Goal: Task Accomplishment & Management: Complete application form

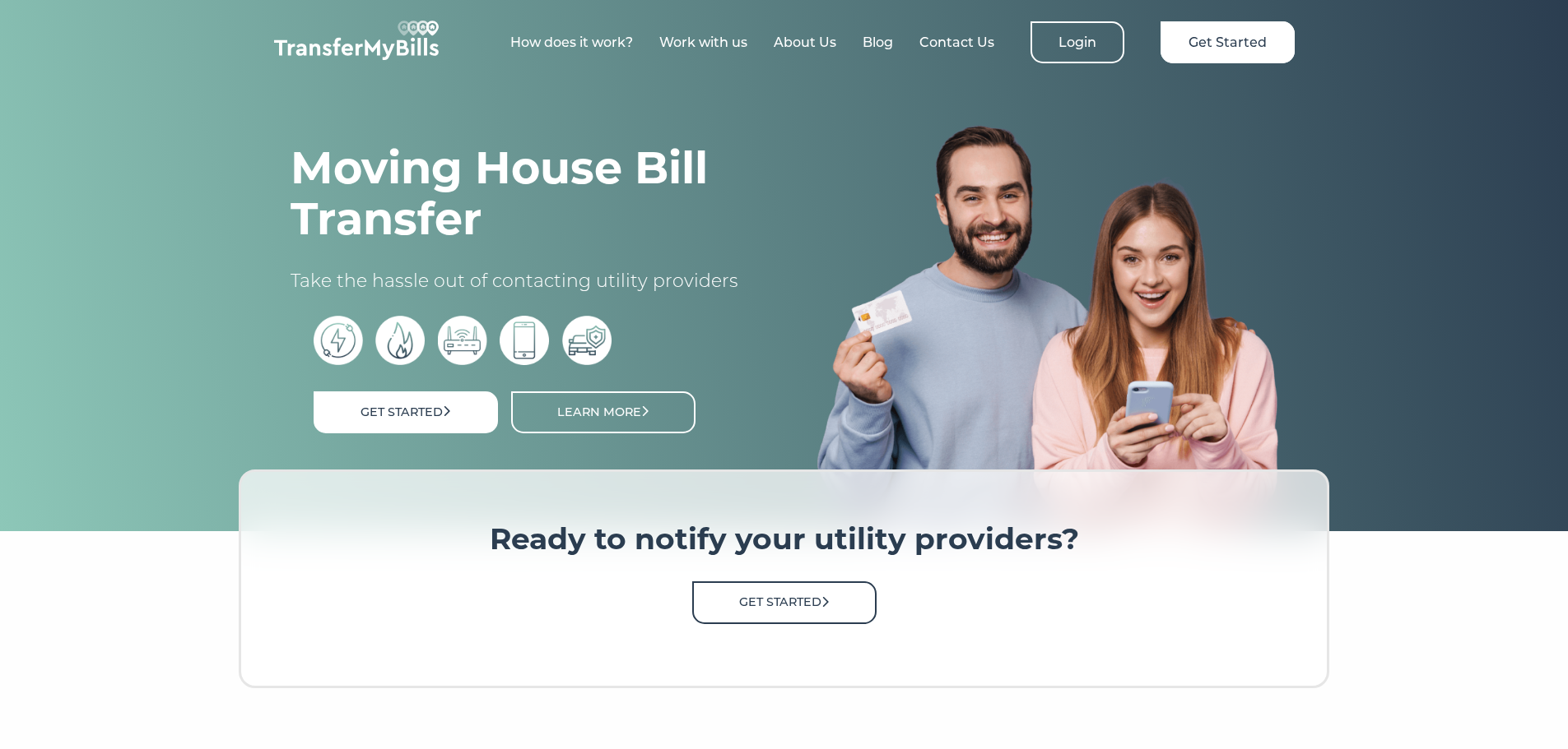
click at [755, 596] on link "Get Started" at bounding box center [784, 602] width 184 height 42
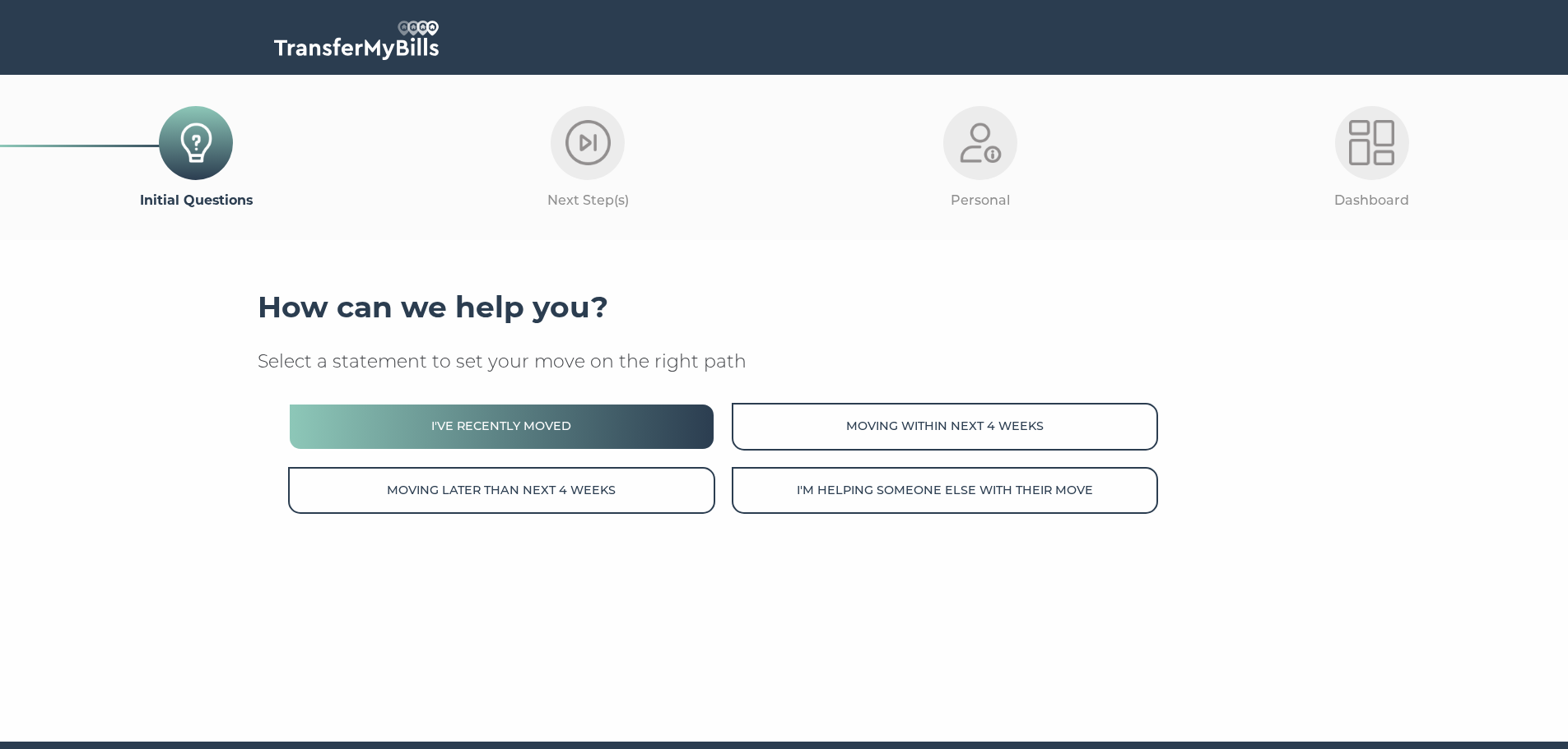
click at [555, 429] on button "I've recently moved" at bounding box center [501, 426] width 426 height 47
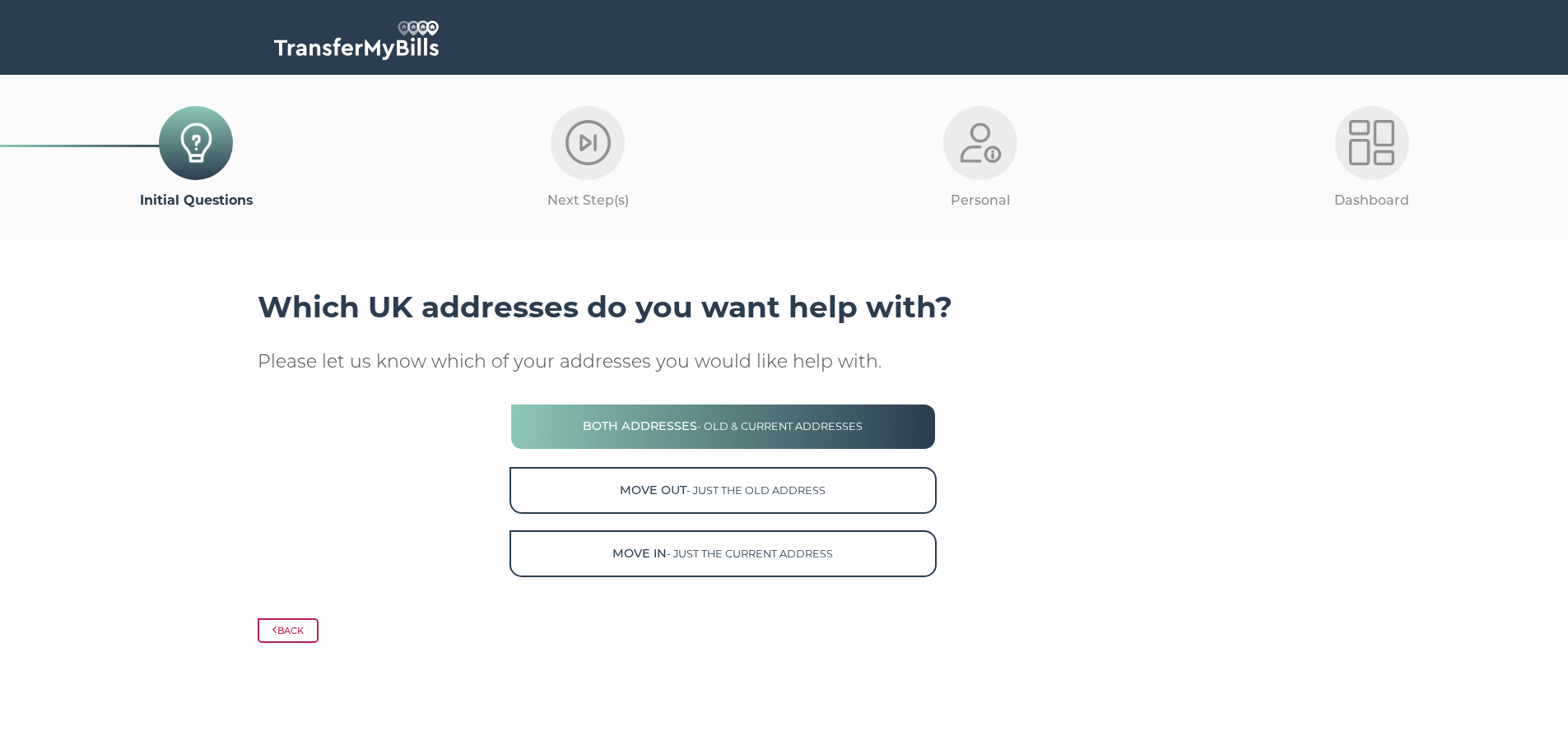
click at [720, 427] on span "- old & current addresses" at bounding box center [779, 426] width 165 height 12
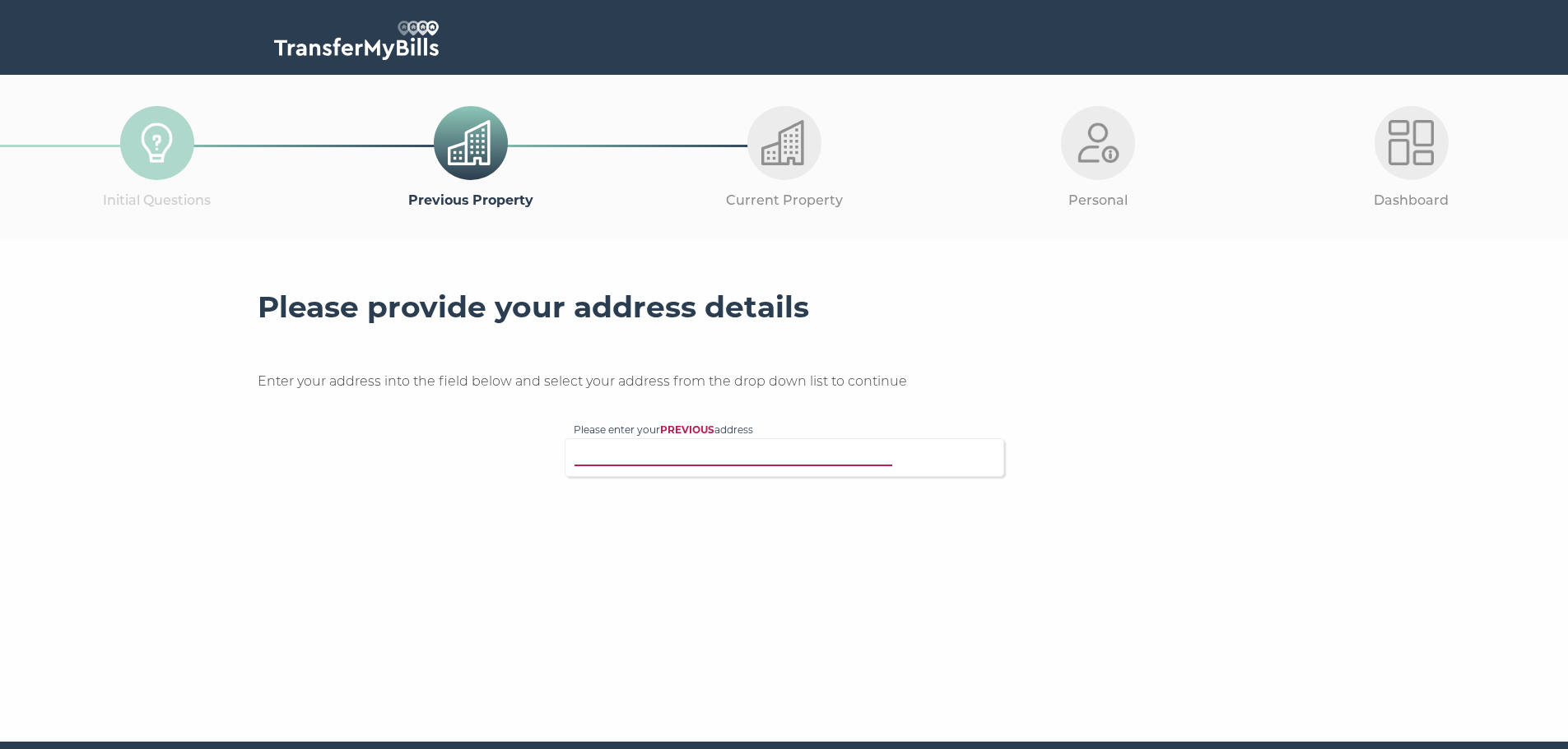
click at [691, 462] on input "Please enter your PREVIOUS address" at bounding box center [750, 455] width 354 height 16
type input "[STREET_ADDRESS] ha"
click at [720, 484] on p "1 Monmouth Road, Harlington, Dunstable, LU5 6NE" at bounding box center [792, 489] width 405 height 19
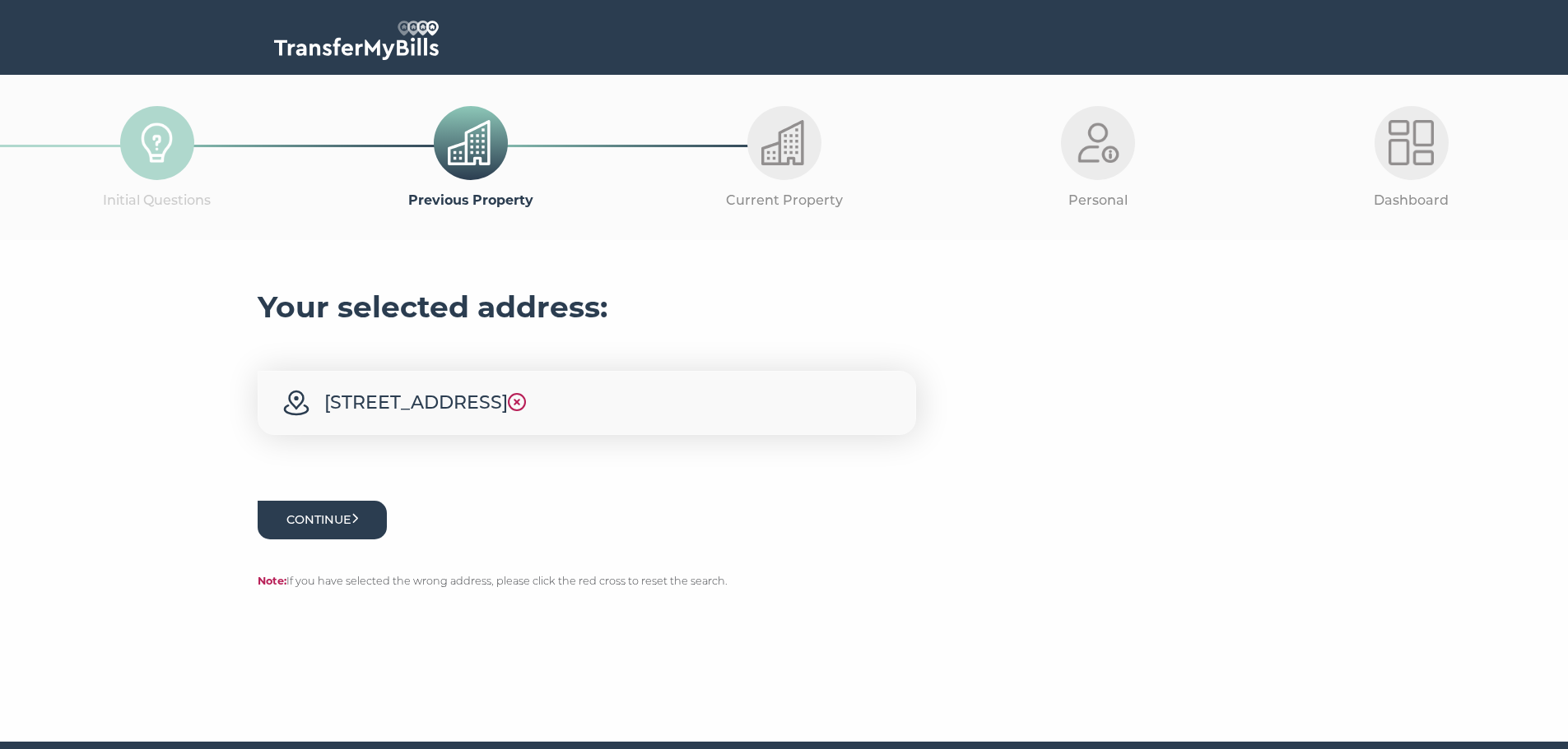
click at [347, 515] on button "Continue" at bounding box center [322, 520] width 130 height 38
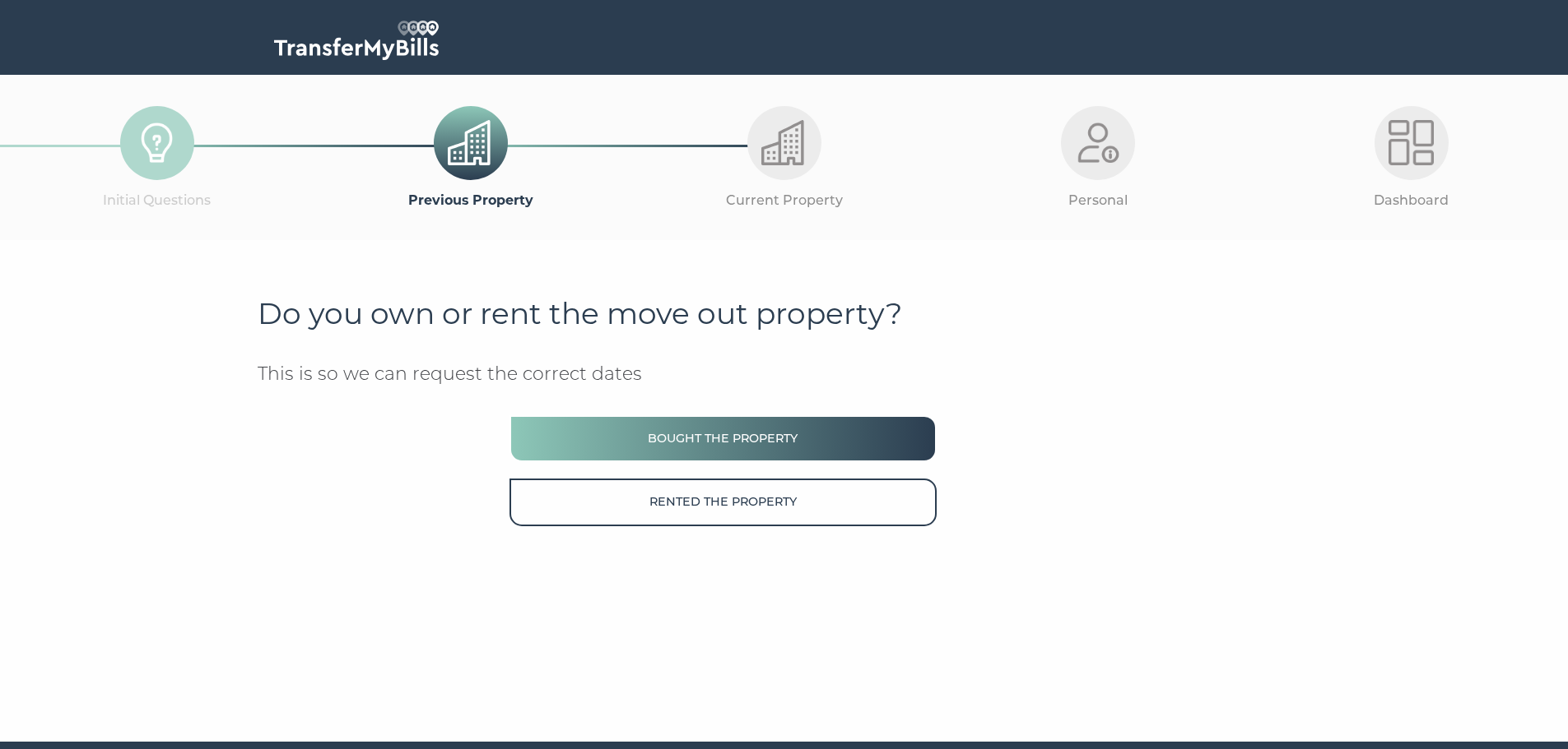
click at [691, 435] on button "Bought the property" at bounding box center [722, 438] width 426 height 47
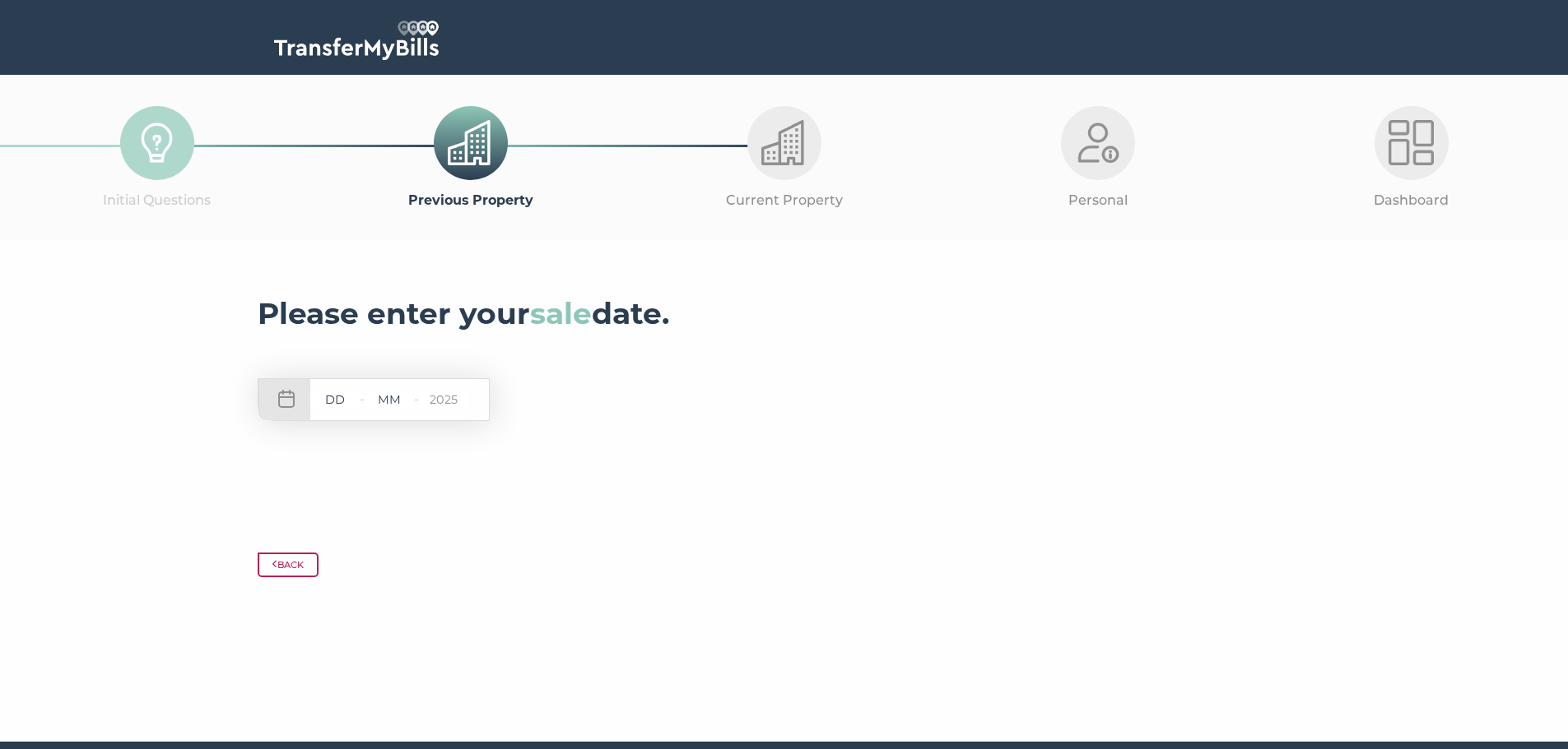
click at [350, 398] on input "text" at bounding box center [335, 400] width 49 height 20
type input "08"
click at [403, 404] on input "text" at bounding box center [390, 400] width 49 height 20
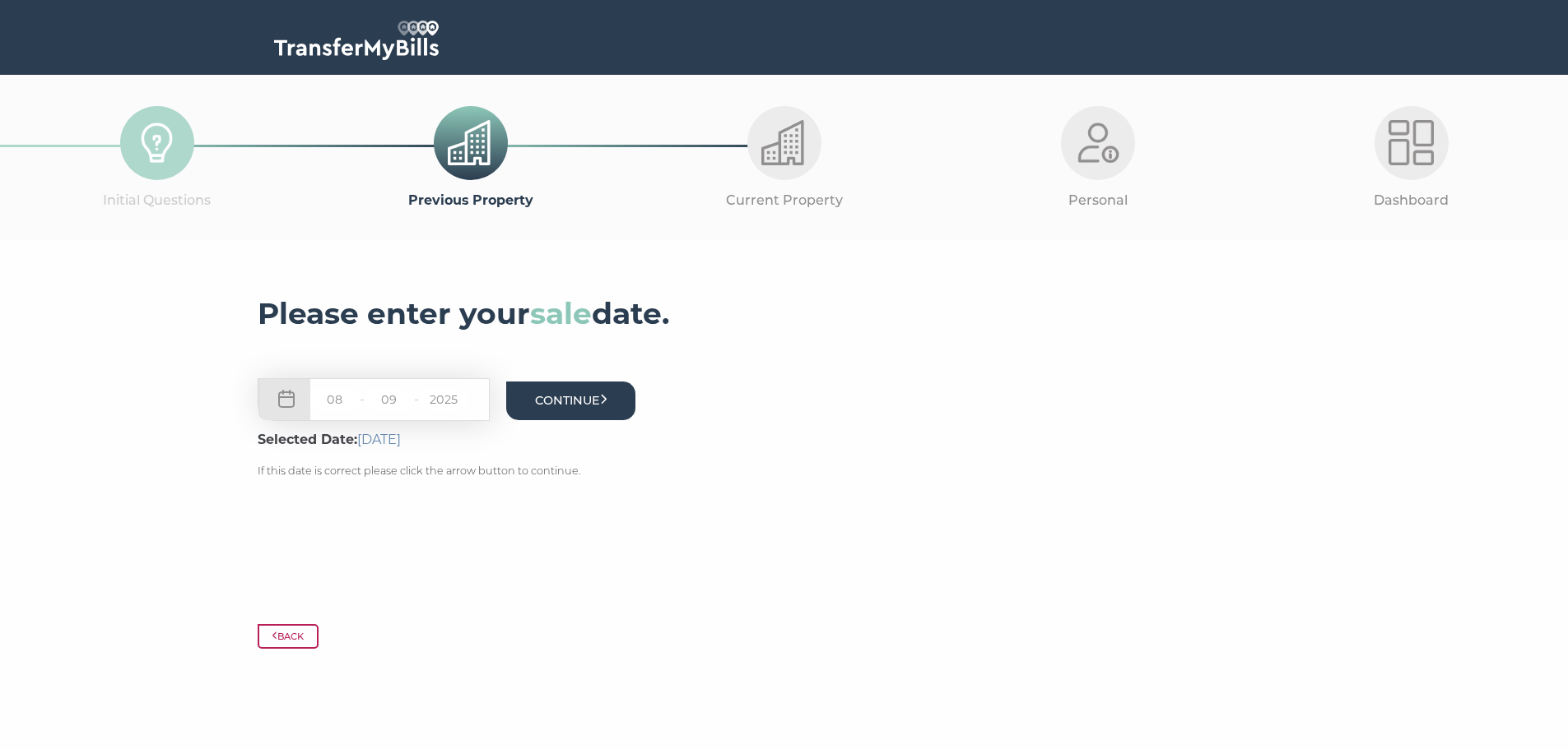
type input "09"
drag, startPoint x: 571, startPoint y: 408, endPoint x: 674, endPoint y: 408, distance: 103.0
click at [572, 407] on button "Continue" at bounding box center [571, 400] width 130 height 38
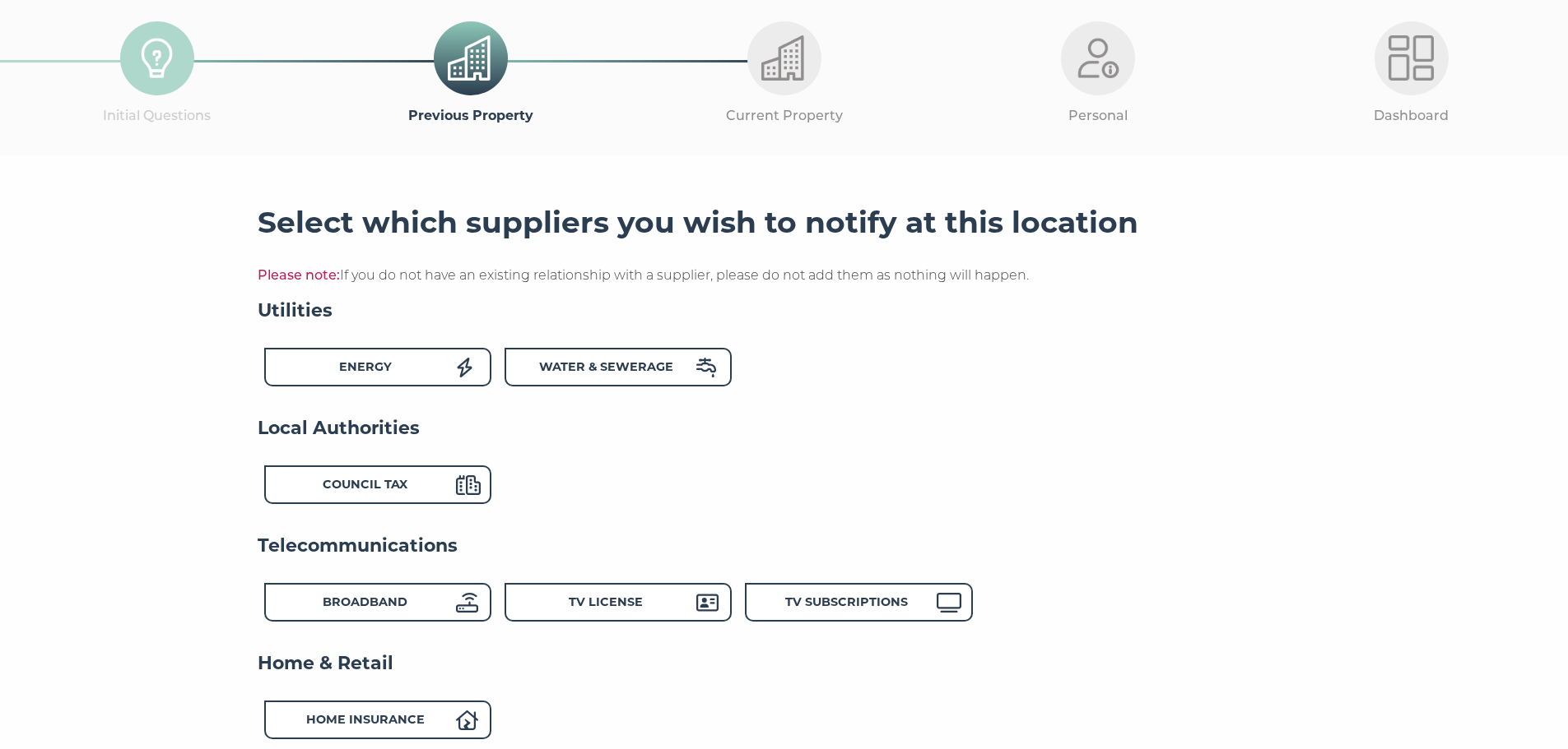
scroll to position [164, 0]
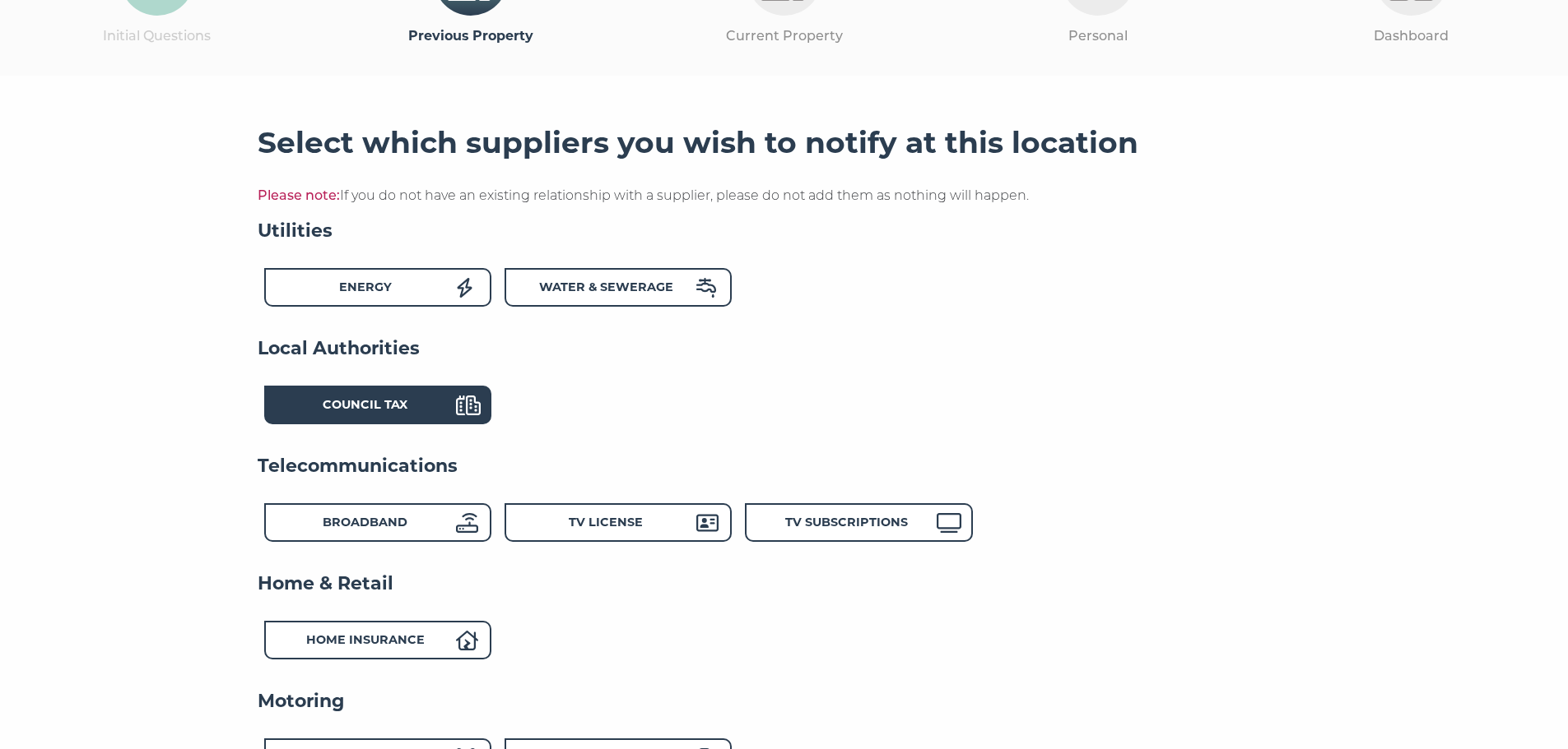
drag, startPoint x: 330, startPoint y: 401, endPoint x: 408, endPoint y: 415, distance: 79.2
click at [331, 401] on strong "Council Tax" at bounding box center [364, 404] width 84 height 14
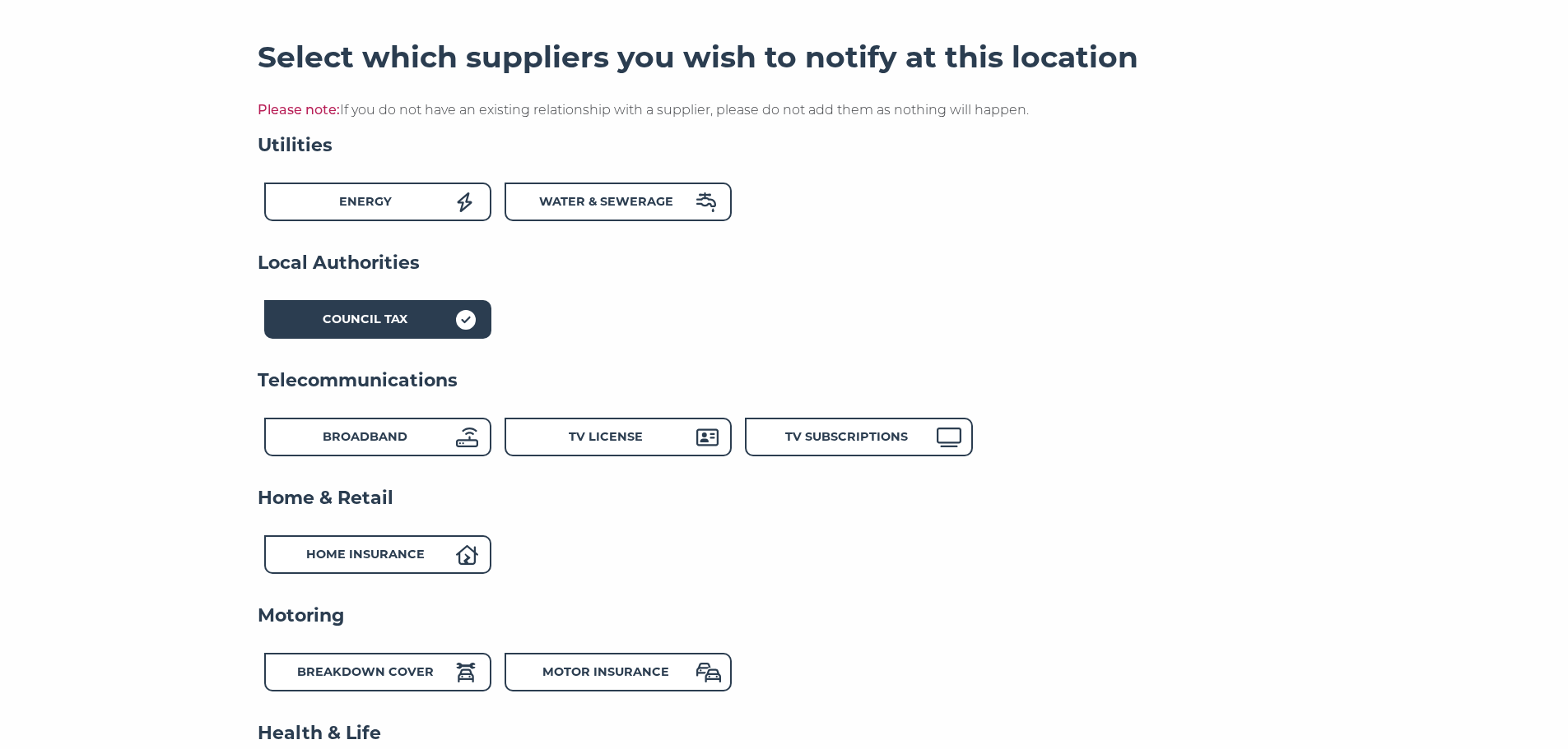
scroll to position [329, 0]
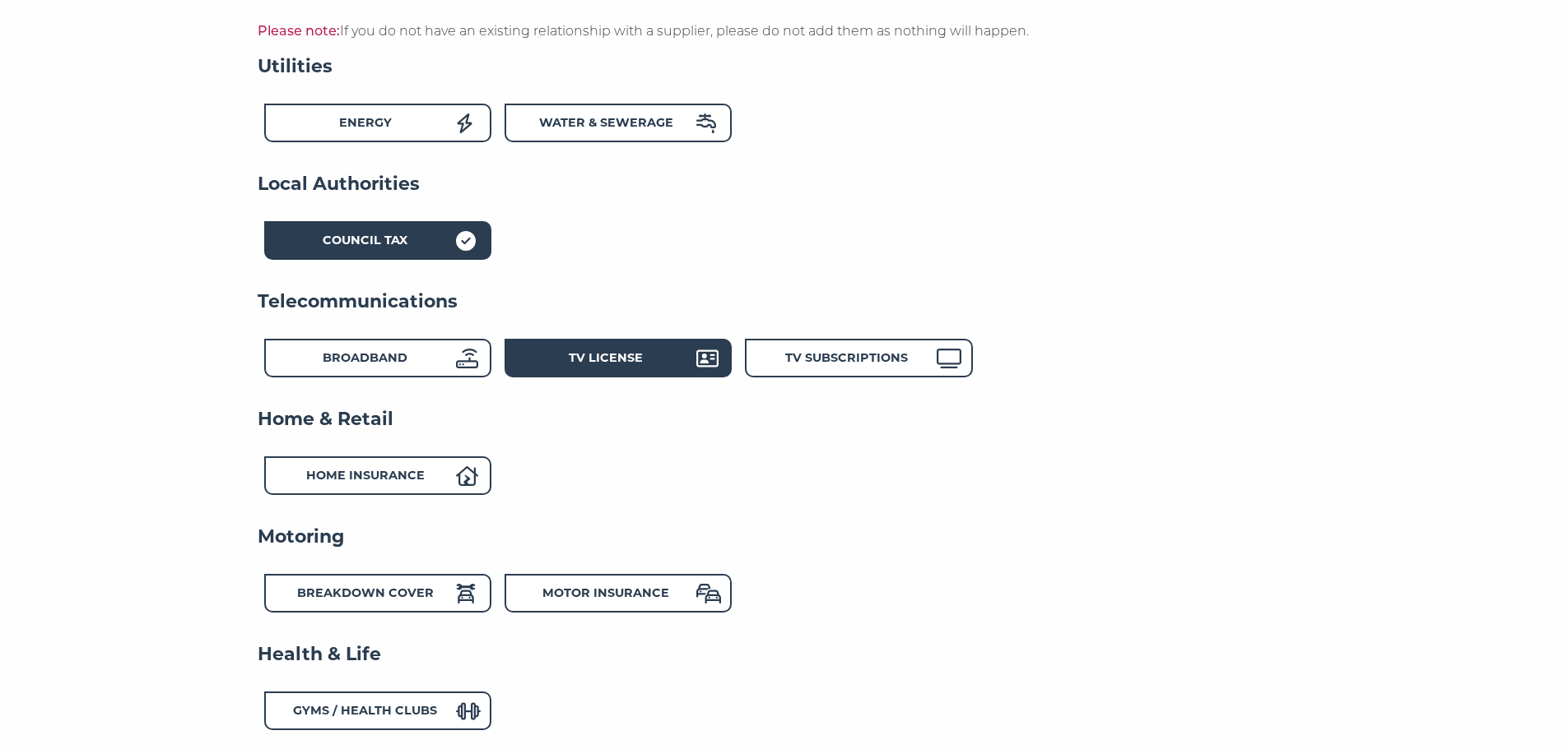
click at [627, 360] on strong "TV License" at bounding box center [605, 357] width 74 height 14
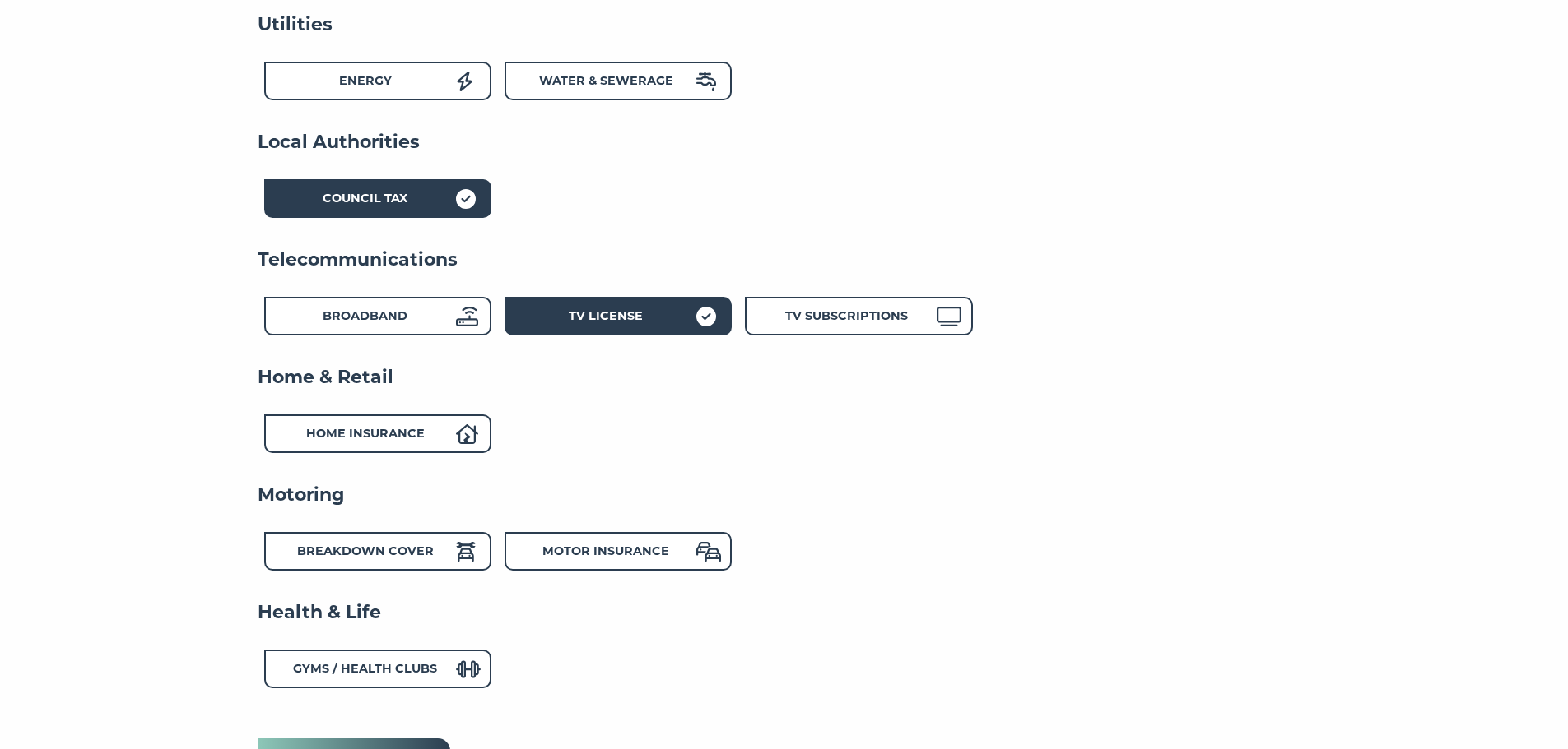
scroll to position [412, 0]
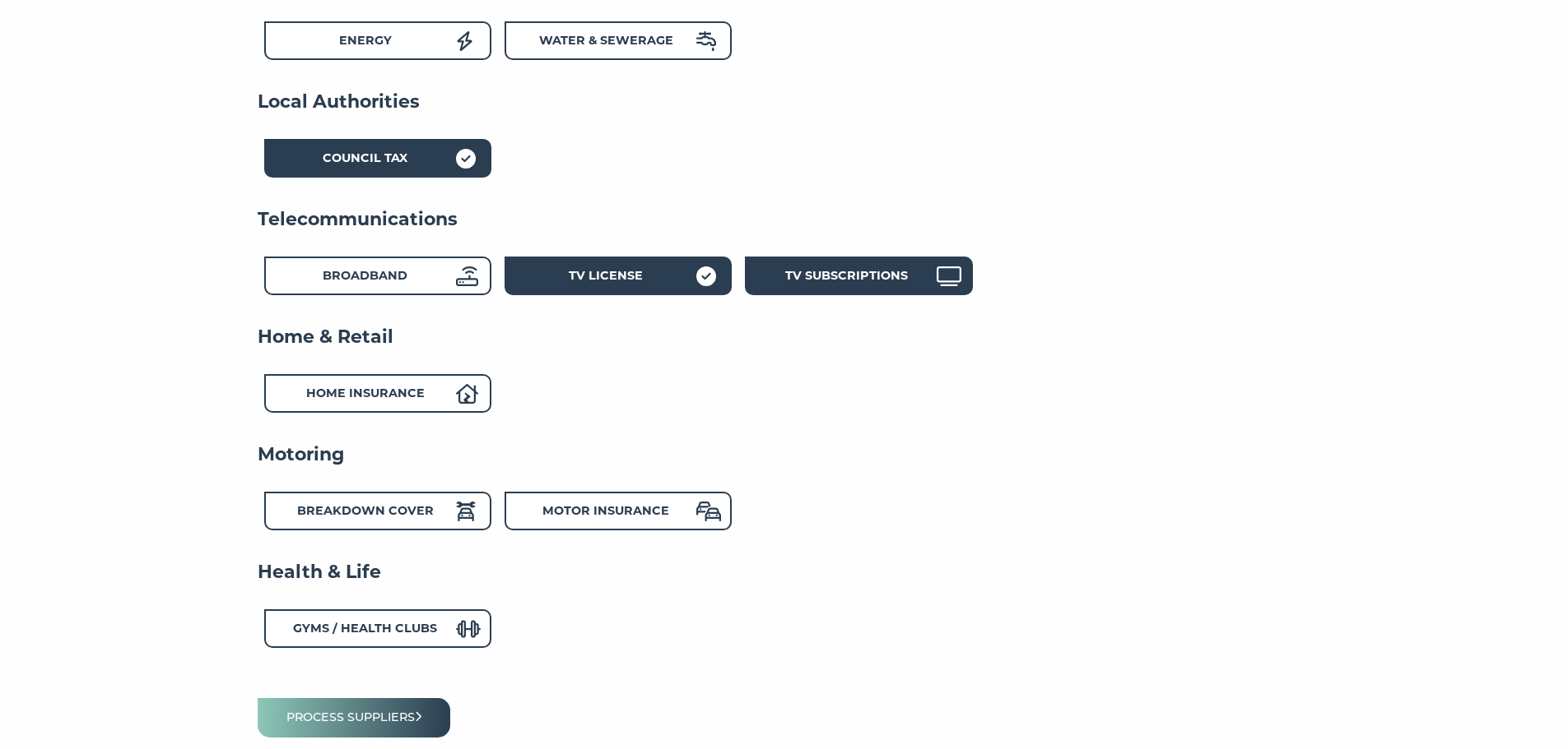
drag, startPoint x: 842, startPoint y: 264, endPoint x: 778, endPoint y: 317, distance: 83.1
click at [842, 265] on div "TV Subscriptions" at bounding box center [858, 275] width 227 height 38
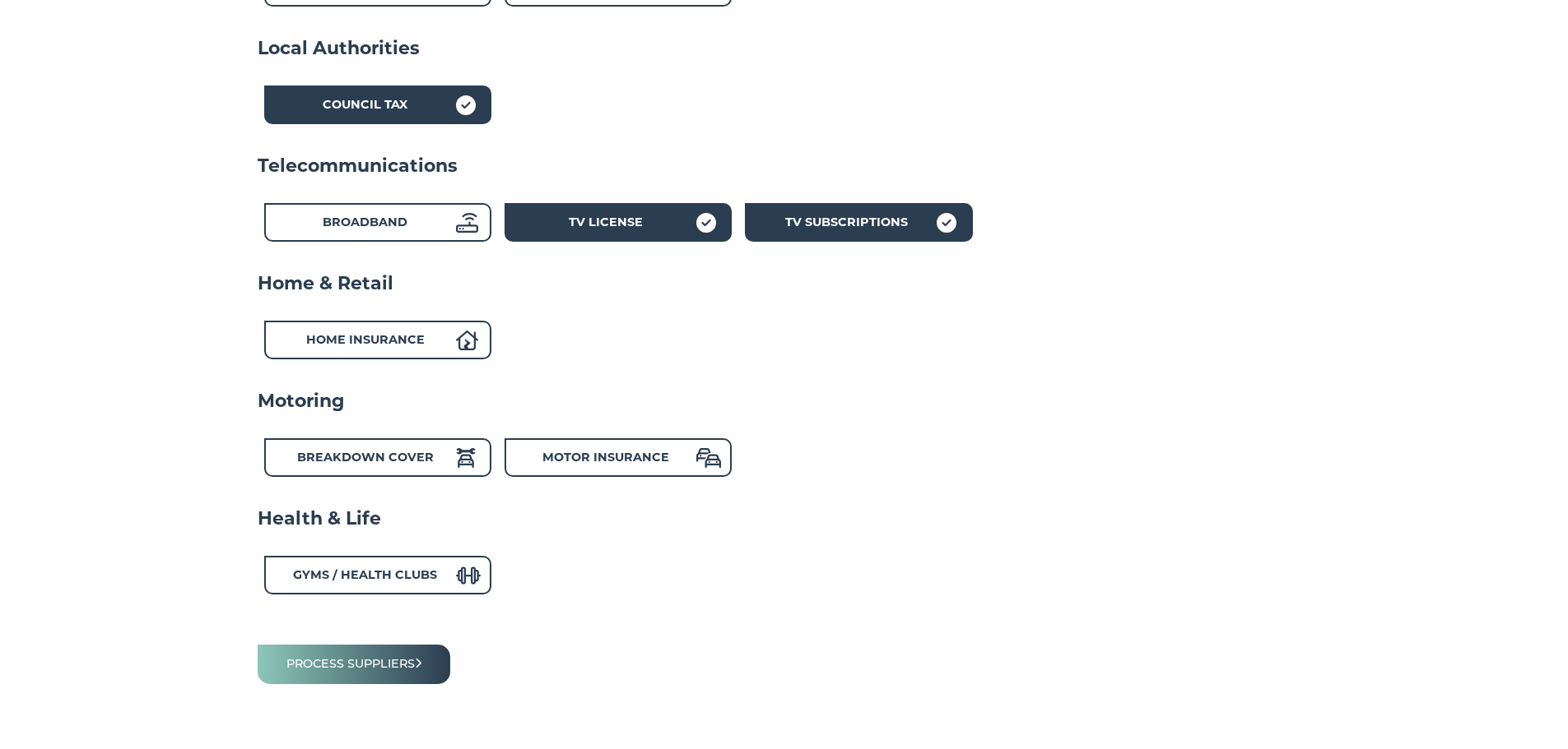
scroll to position [493, 0]
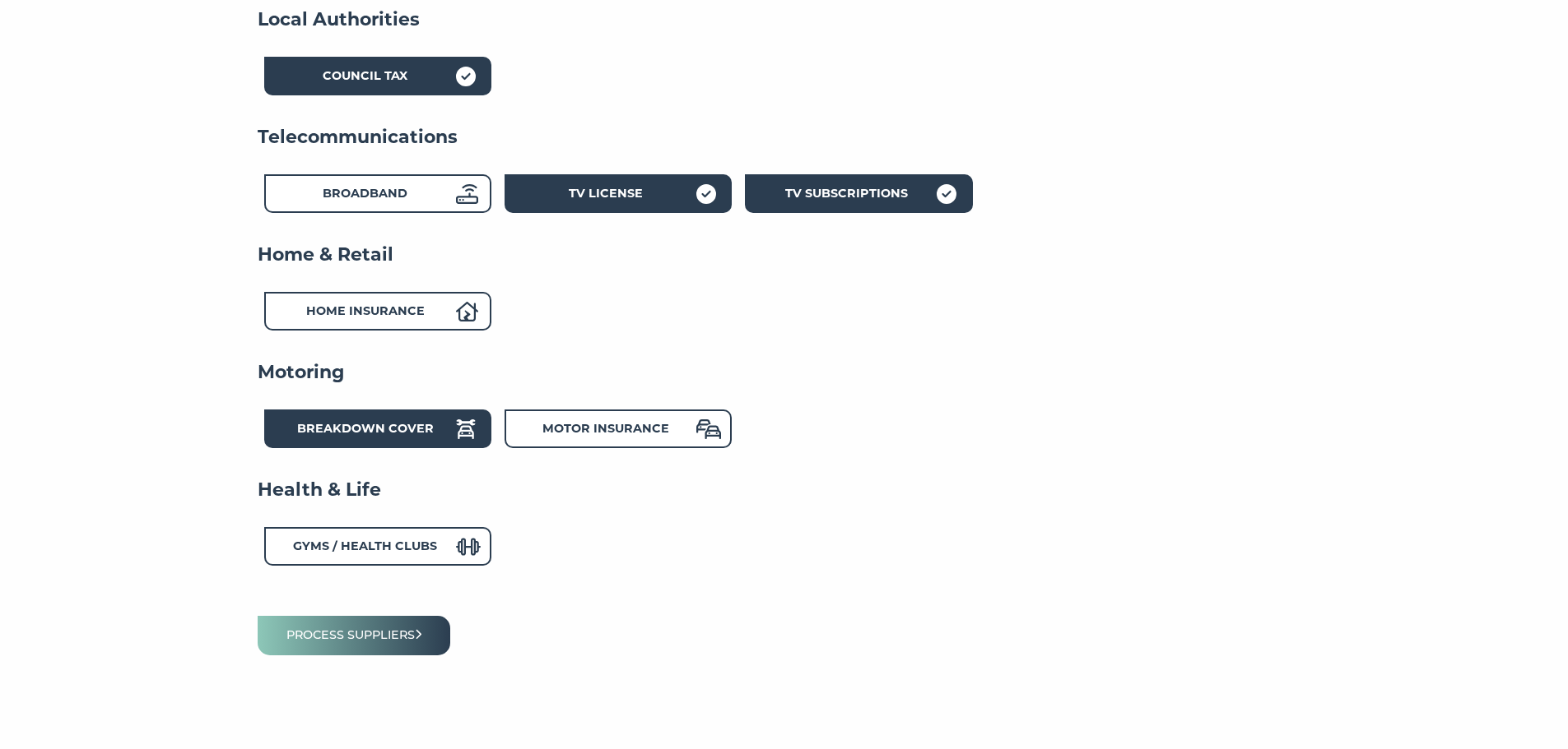
click at [387, 433] on strong "Breakdown Cover" at bounding box center [365, 428] width 136 height 14
click at [402, 633] on button "Process suppliers" at bounding box center [354, 635] width 194 height 38
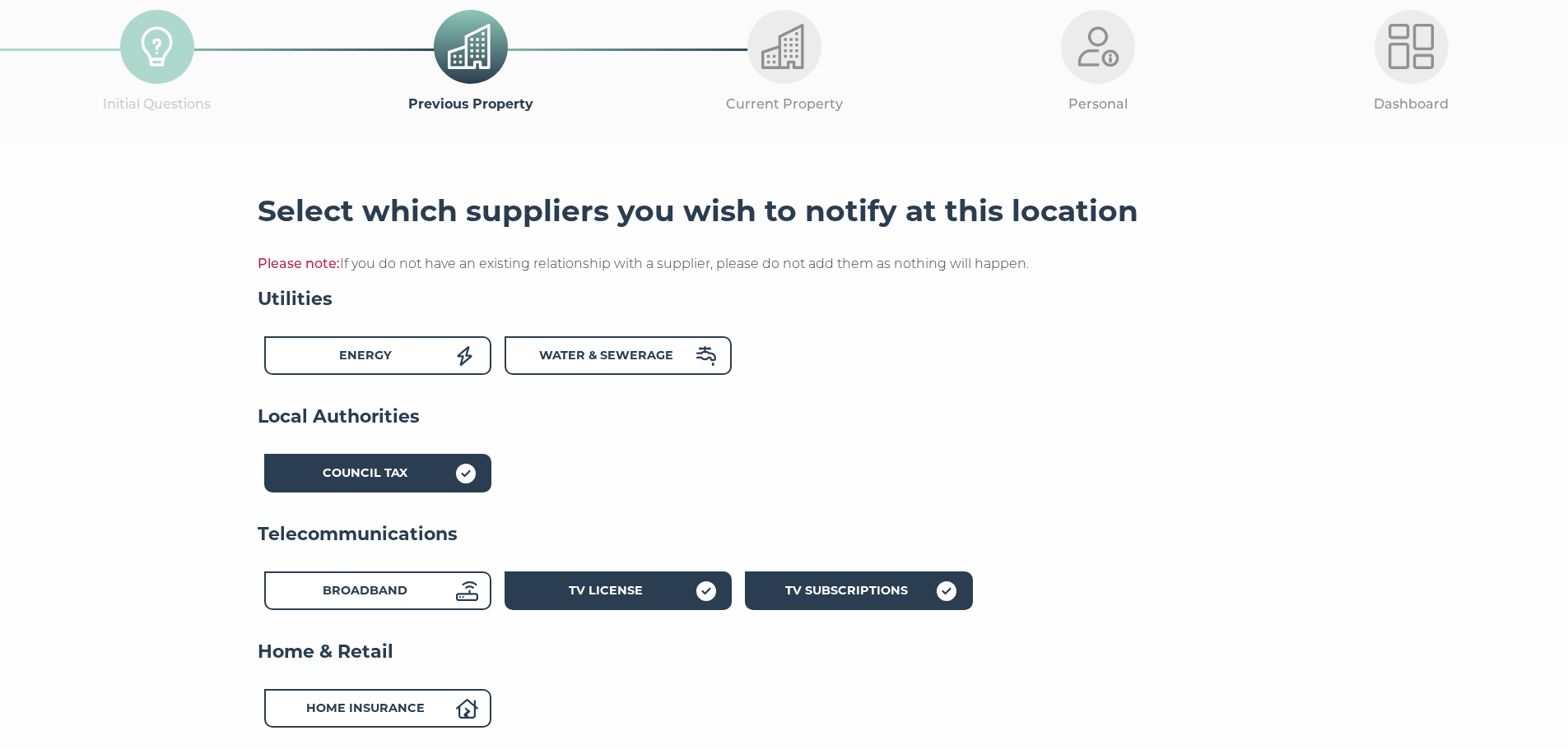
scroll to position [83, 0]
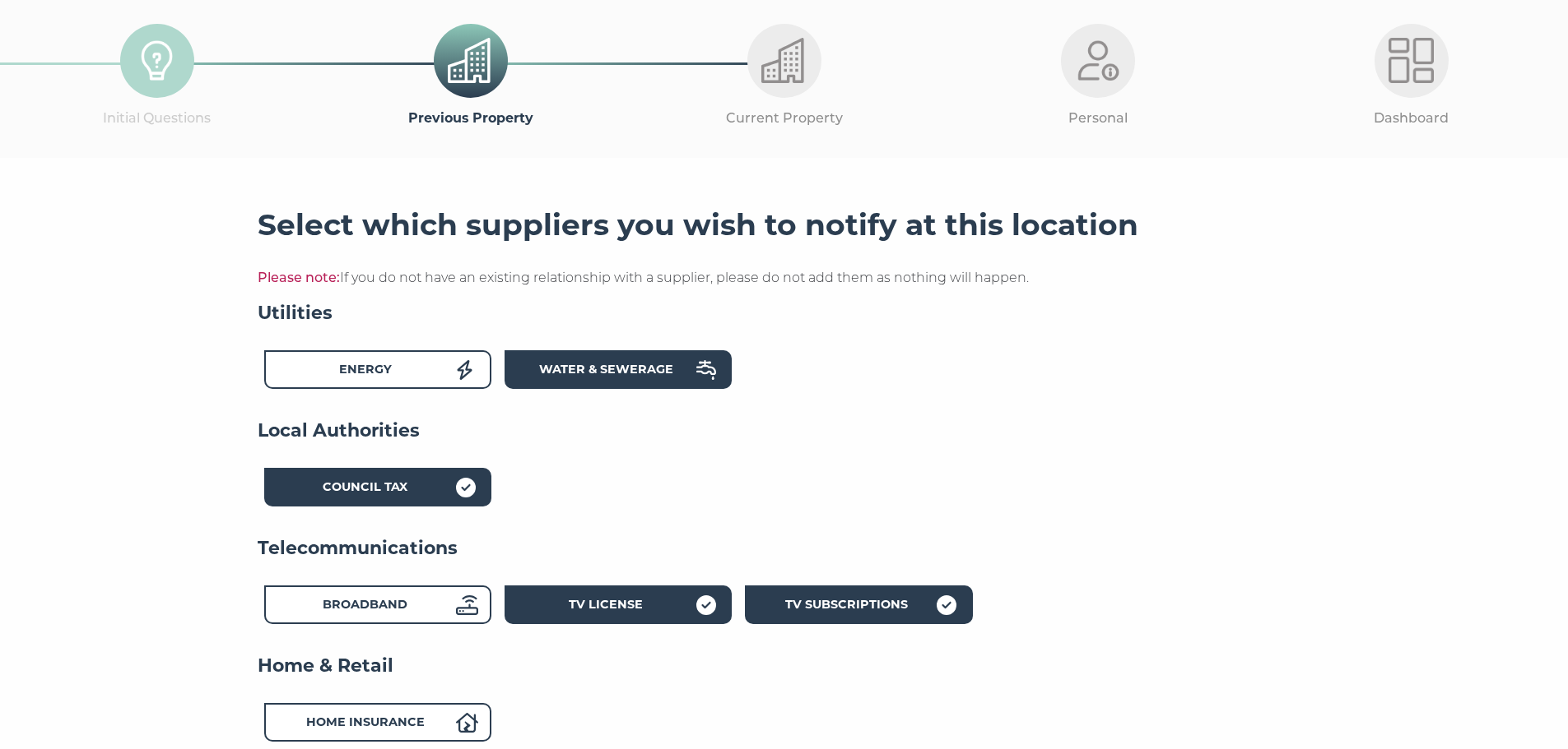
click at [585, 368] on strong "Water & Sewerage" at bounding box center [605, 369] width 134 height 14
